Goal: Navigation & Orientation: Find specific page/section

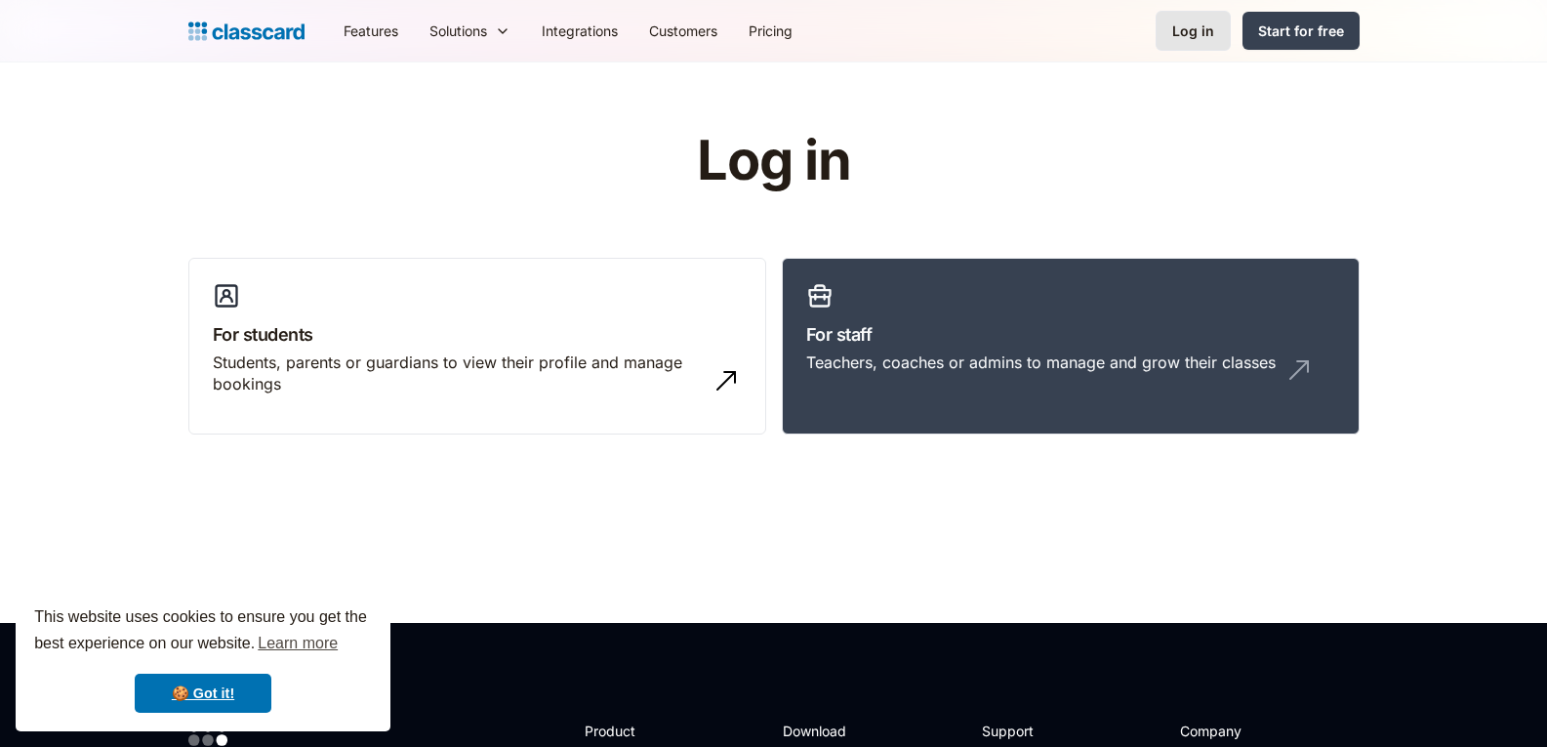
click at [1193, 37] on div "Log in" at bounding box center [1193, 30] width 42 height 20
click at [1219, 31] on link "Log in" at bounding box center [1193, 31] width 75 height 40
click at [214, 695] on link "🍪 Got it!" at bounding box center [203, 692] width 137 height 39
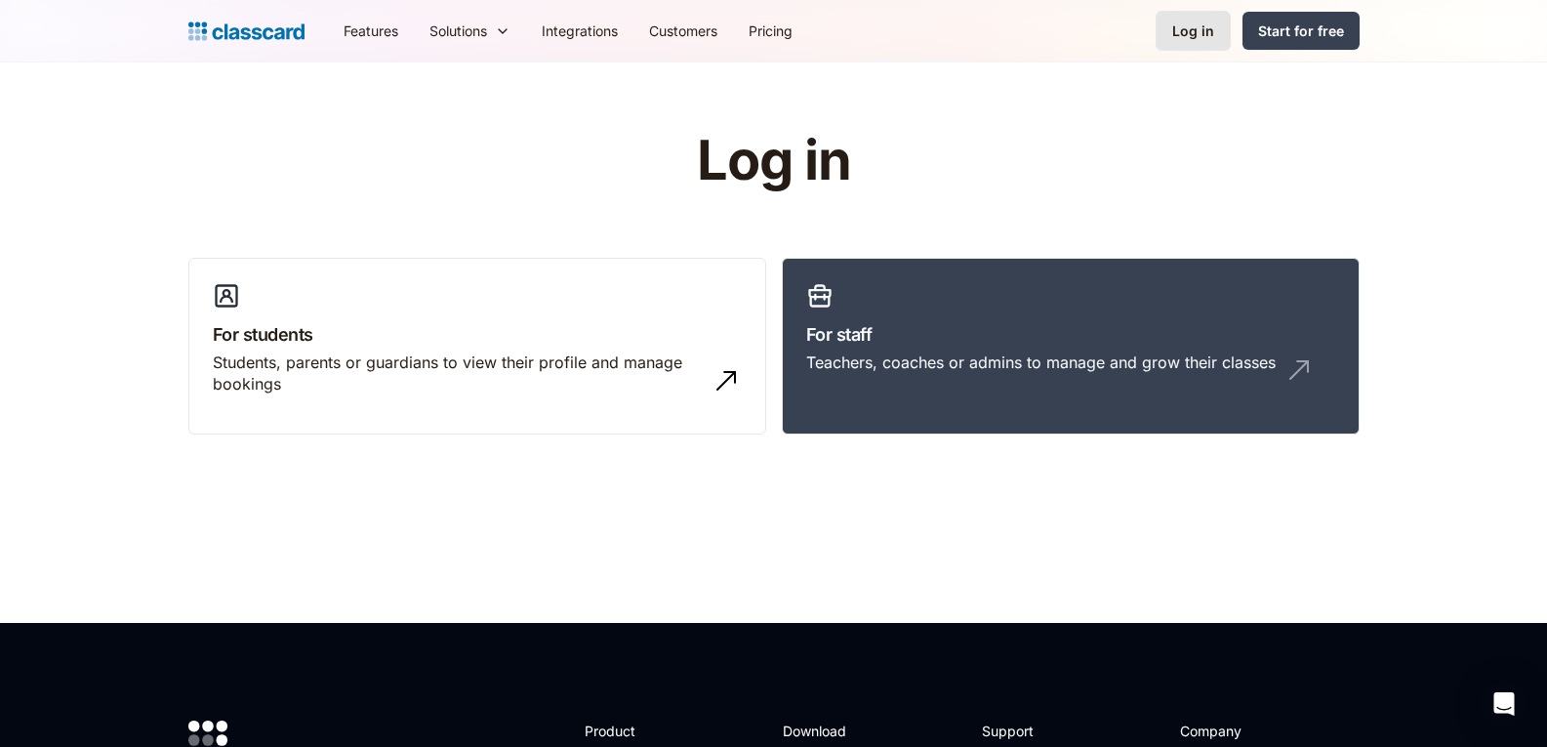
click at [1191, 33] on div "Log in" at bounding box center [1193, 30] width 42 height 20
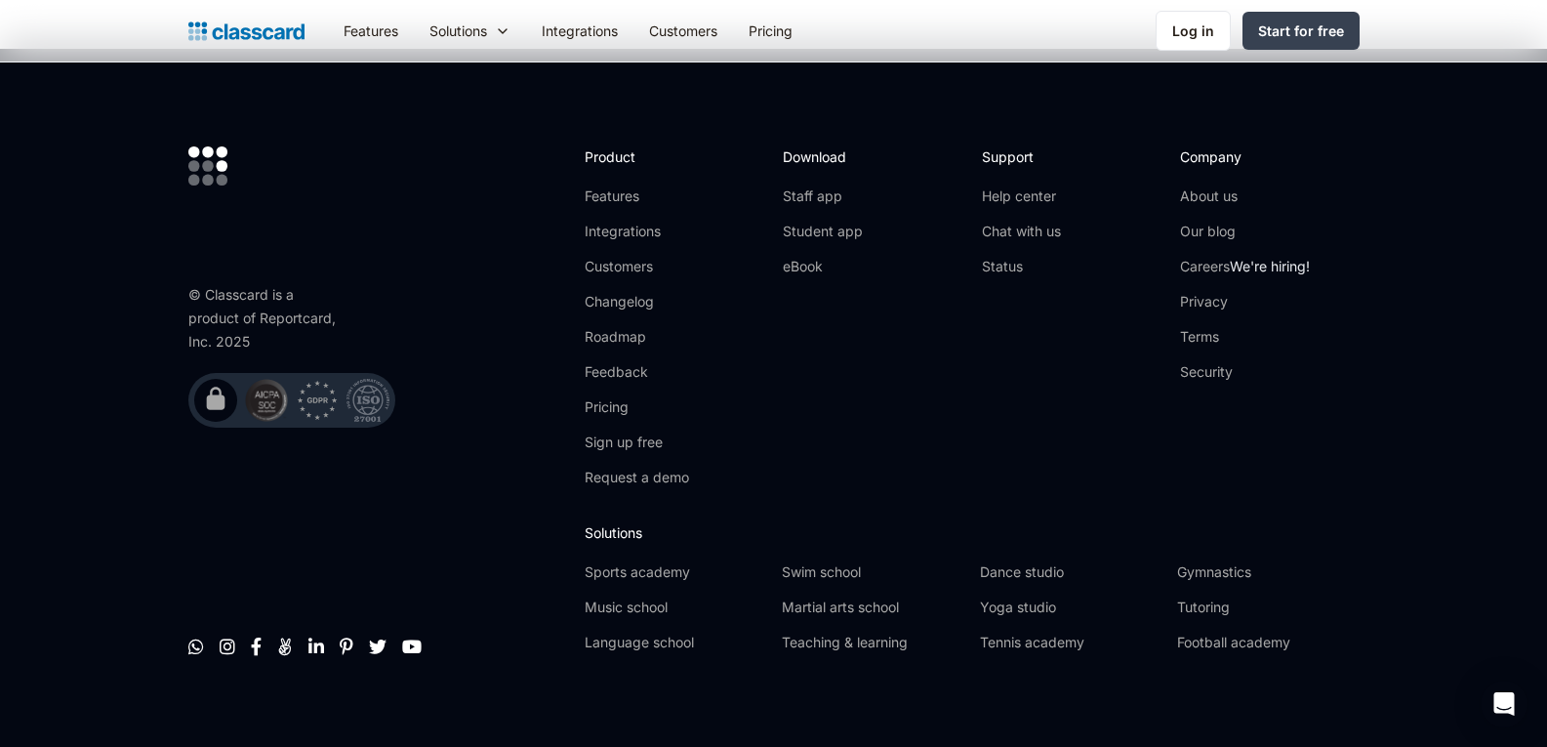
scroll to position [586, 0]
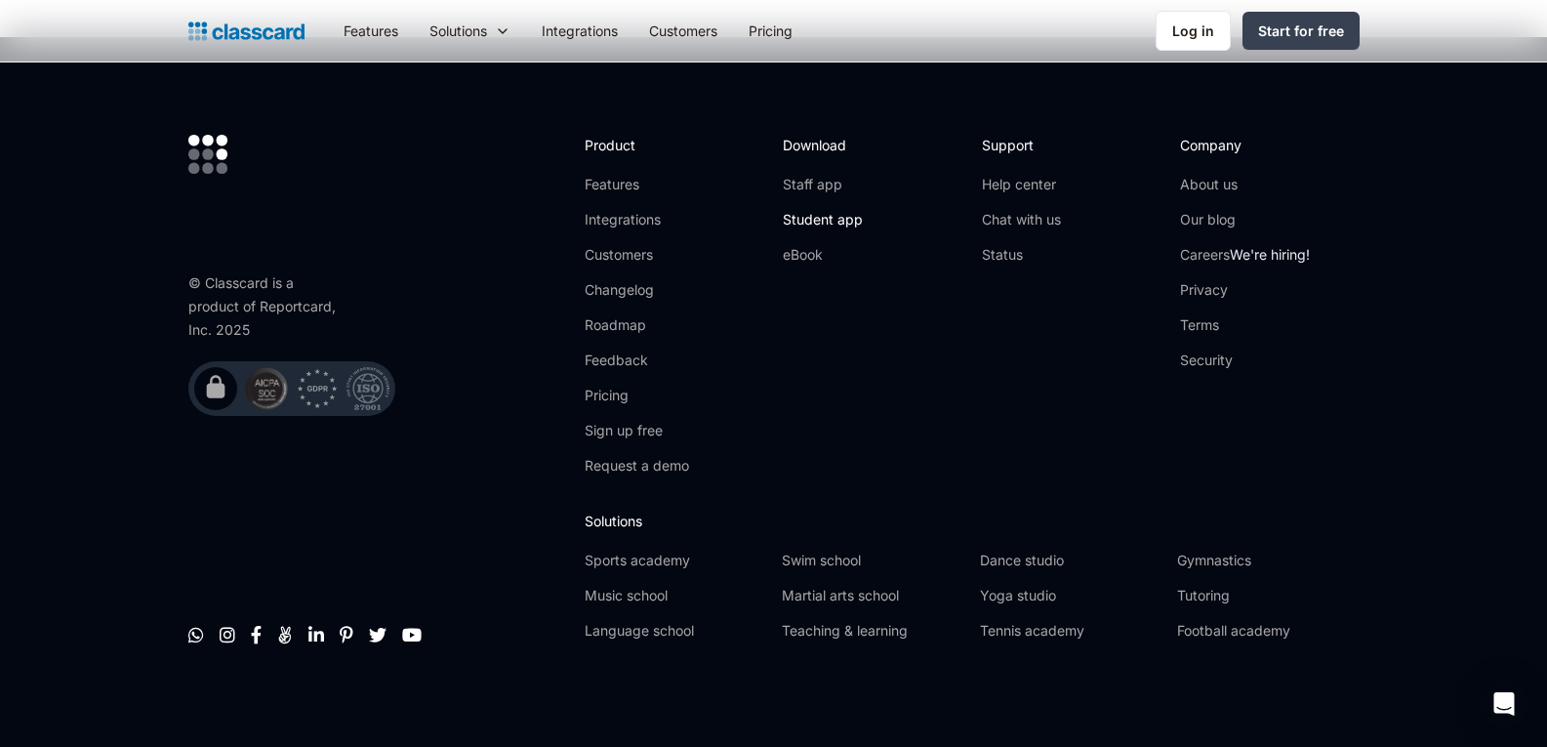
click at [812, 222] on link "Student app" at bounding box center [823, 220] width 80 height 20
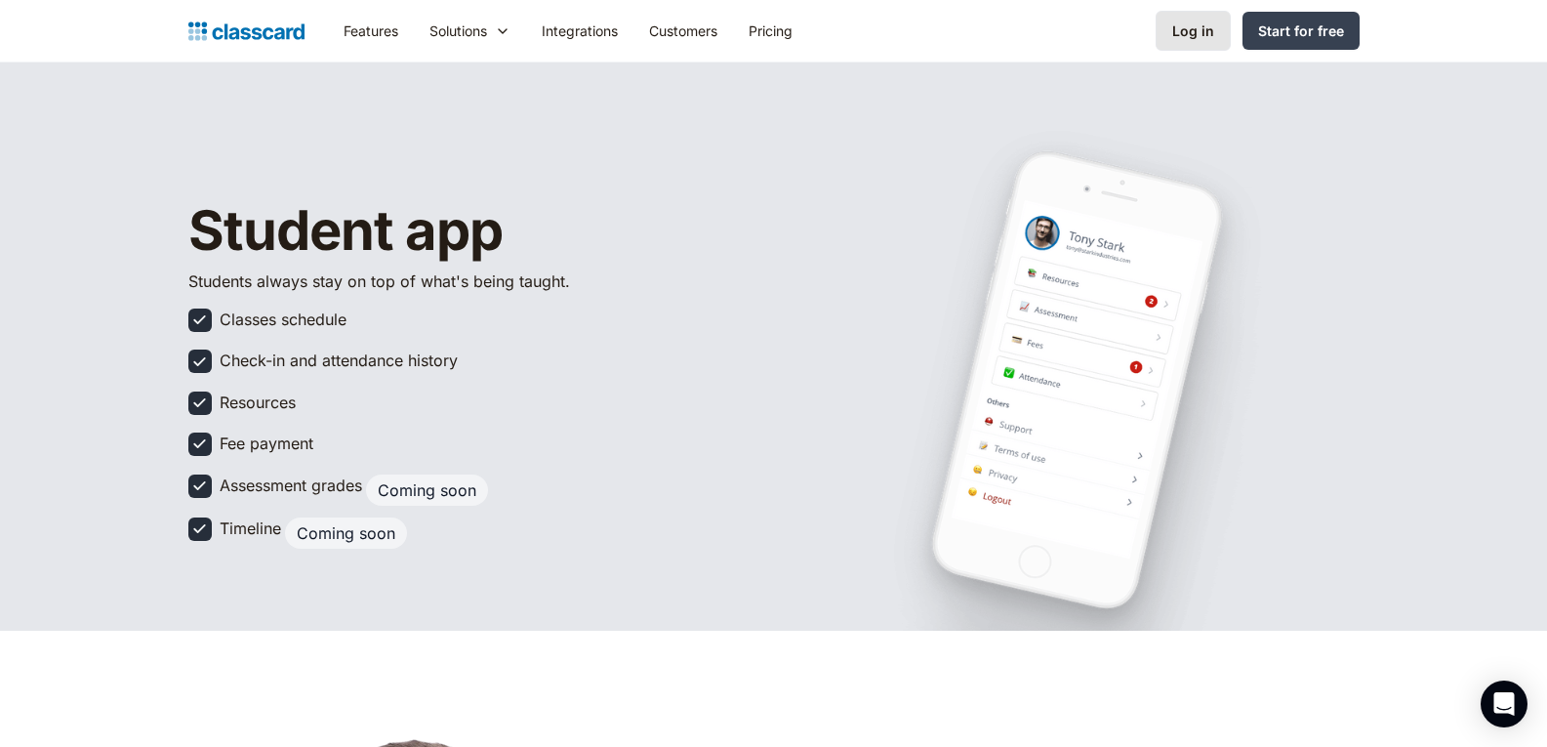
click at [1183, 39] on div "Log in" at bounding box center [1193, 30] width 42 height 20
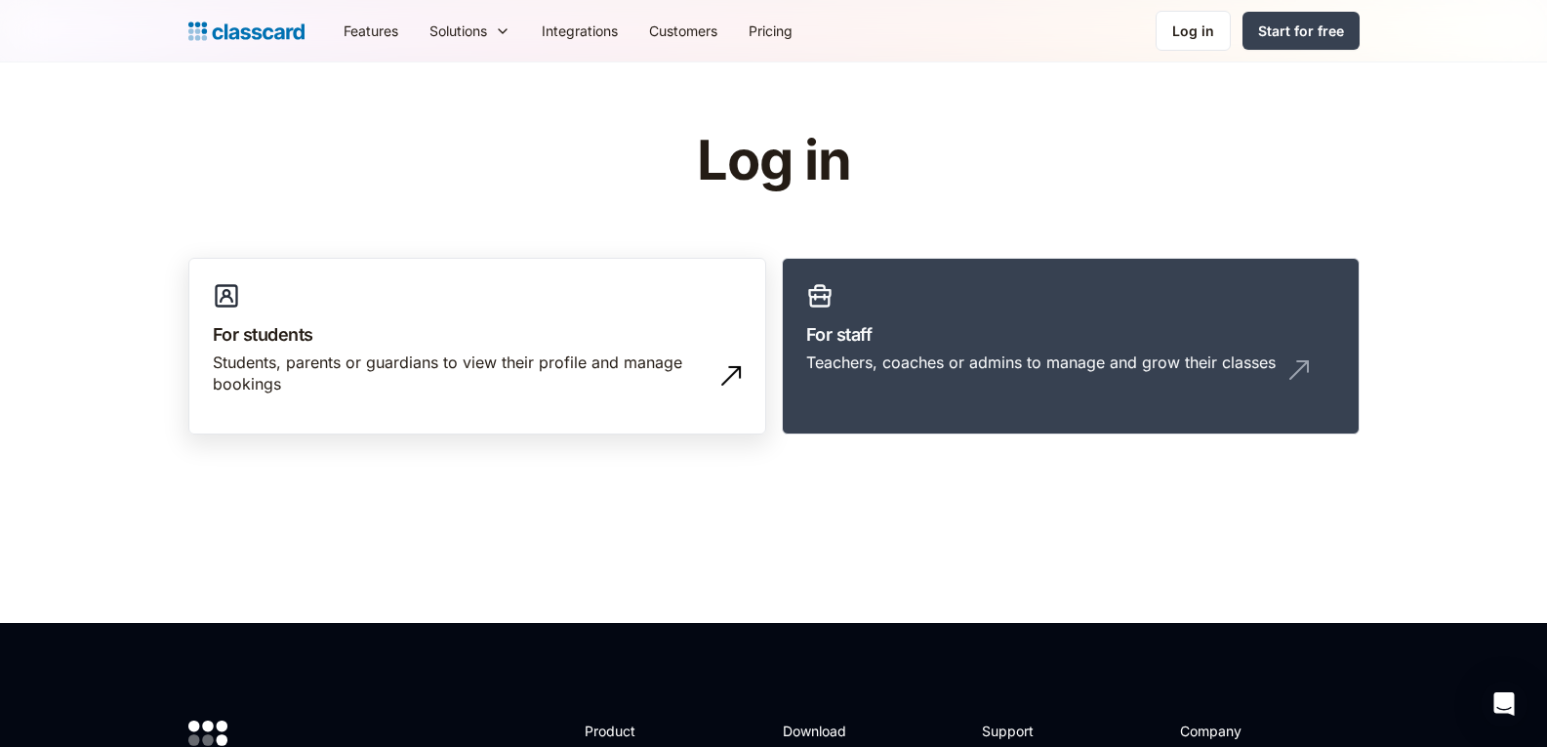
click at [308, 394] on div "Students, parents or guardians to view their profile and manage bookings" at bounding box center [458, 373] width 490 height 44
